Goal: Task Accomplishment & Management: Manage account settings

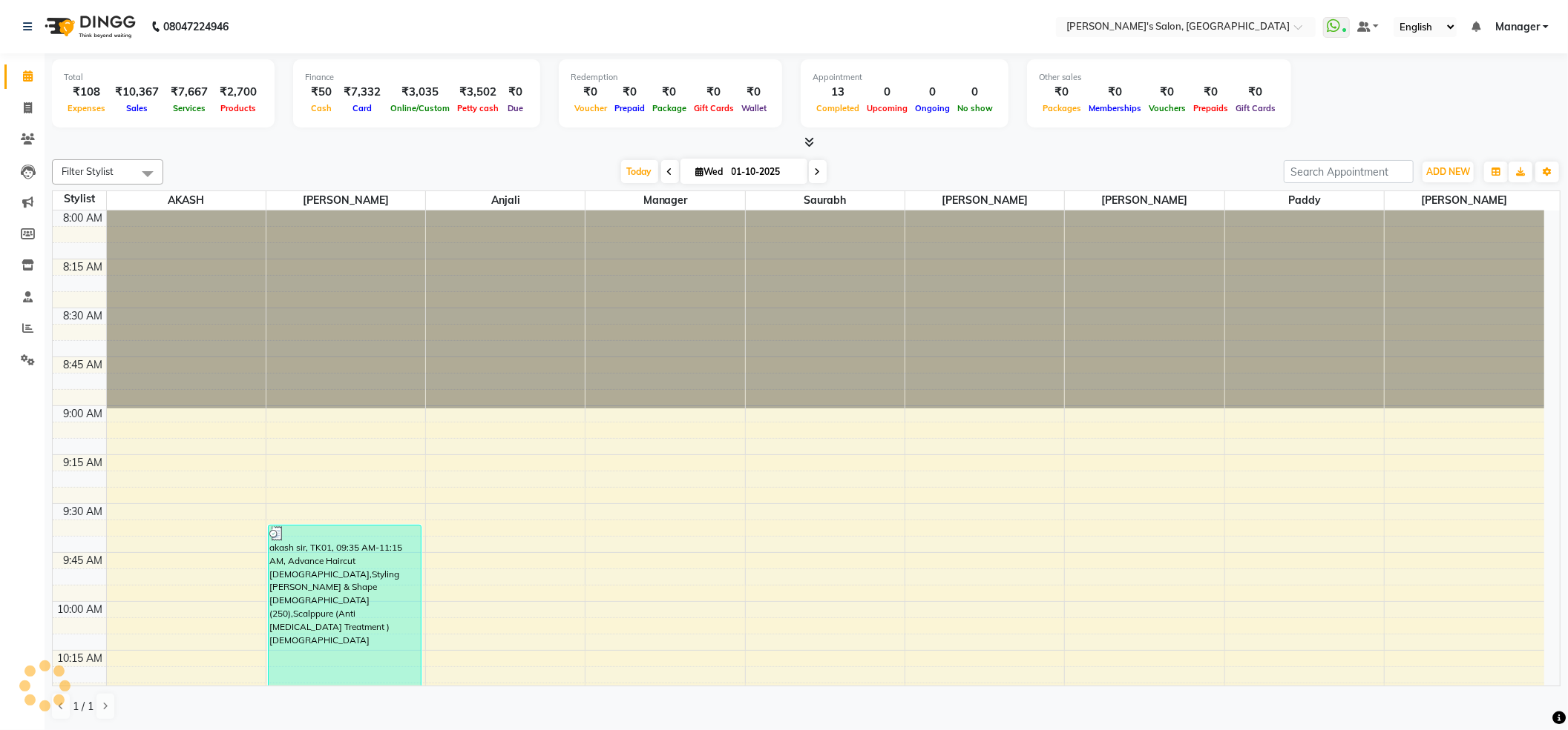
click at [1501, 90] on div "Total ₹108 Expenses ₹10,367 Sales ₹7,667 Services ₹2,700 Products Finance ₹50 C…" at bounding box center [806, 95] width 1508 height 73
click at [1520, 22] on span "Manager" at bounding box center [1517, 27] width 44 height 16
click at [1472, 107] on link "Sign out" at bounding box center [1472, 101] width 135 height 23
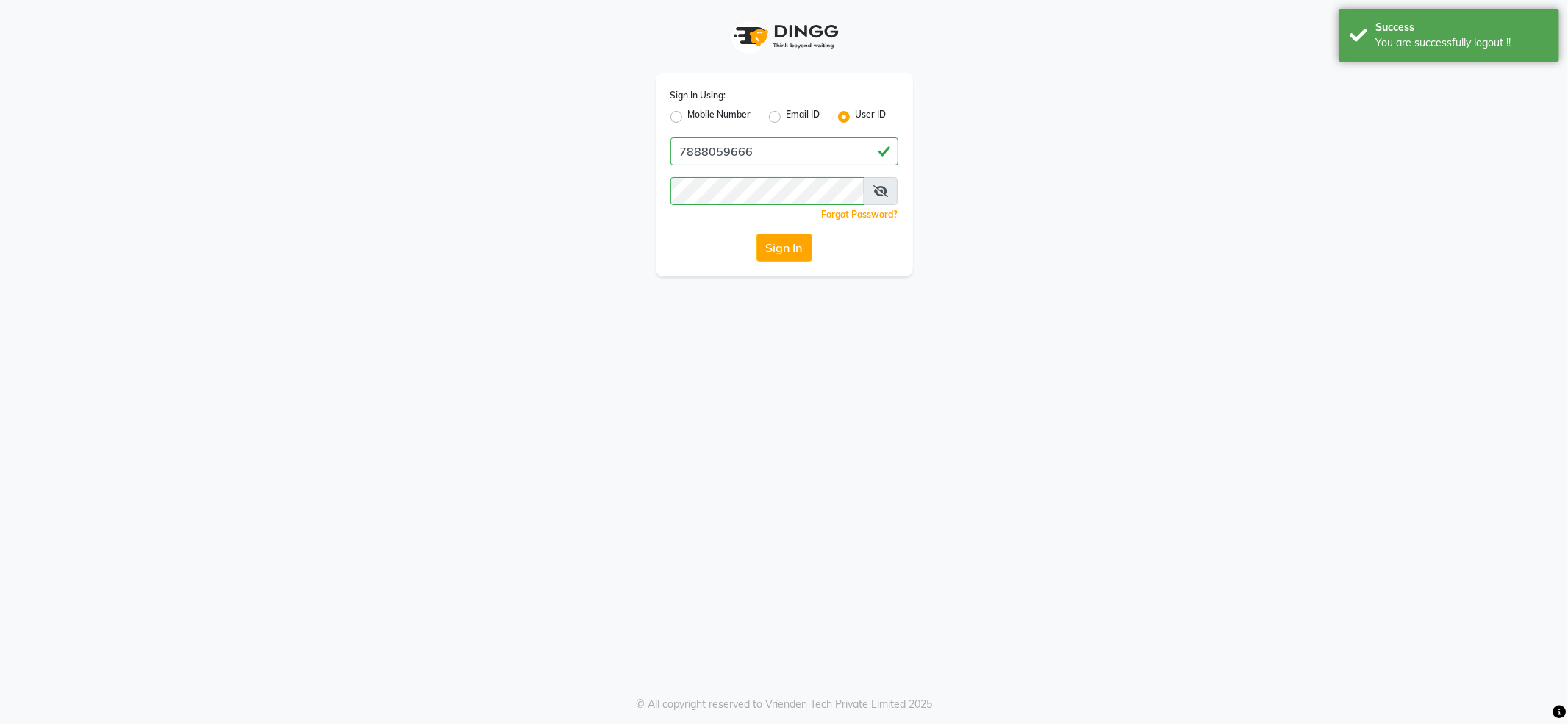
click at [735, 113] on label "Mobile Number" at bounding box center [719, 117] width 63 height 18
click at [697, 113] on input "Mobile Number" at bounding box center [693, 113] width 10 height 10
radio input "true"
radio input "false"
click at [784, 160] on input "Username" at bounding box center [809, 151] width 179 height 28
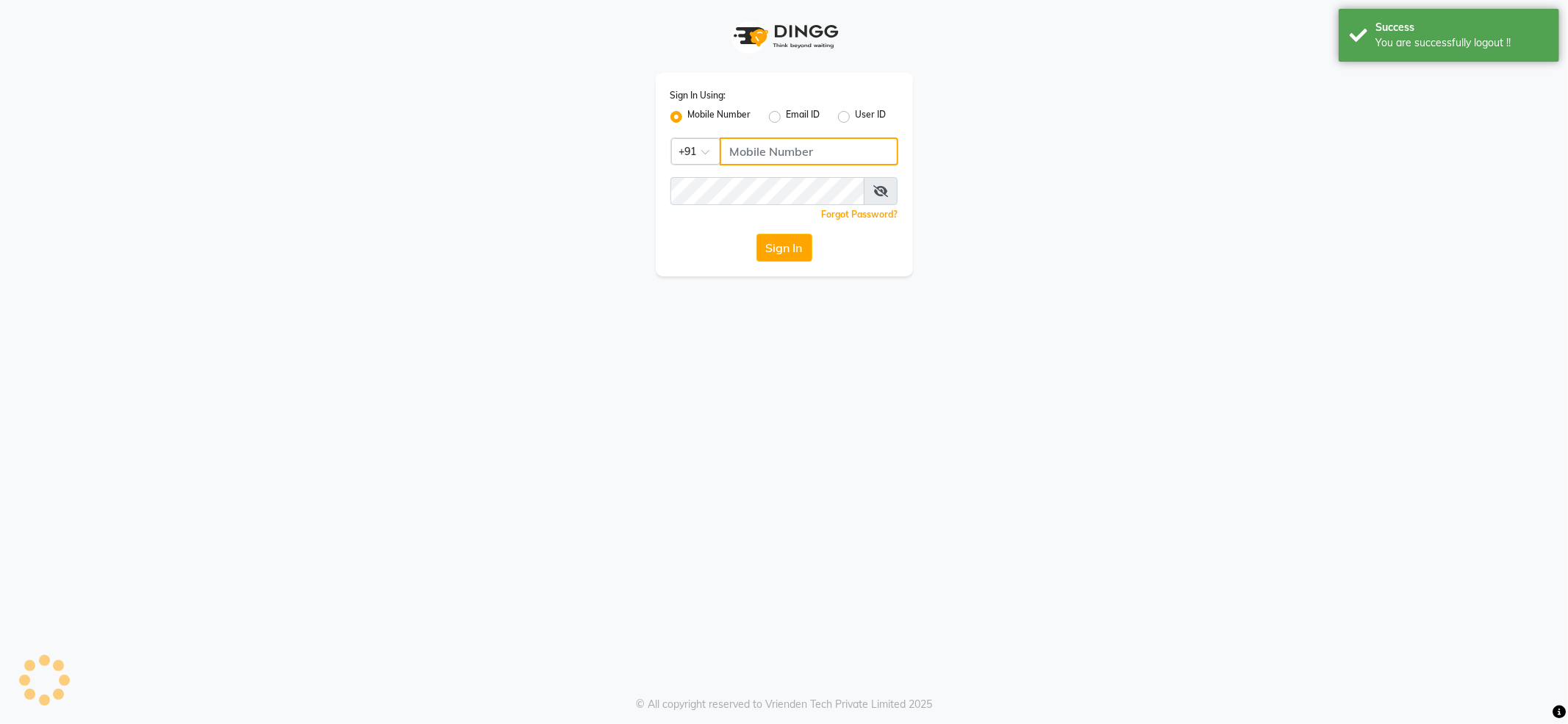
type input "7888029666"
click at [807, 245] on button "Sign In" at bounding box center [784, 247] width 55 height 28
